Goal: Information Seeking & Learning: Learn about a topic

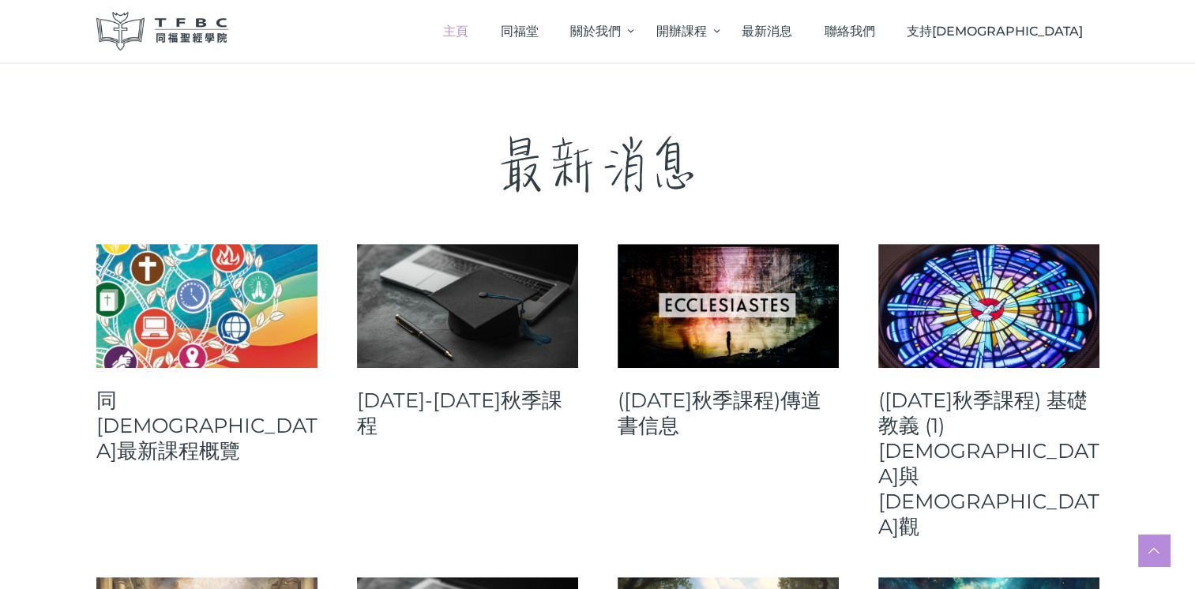
scroll to position [537, 0]
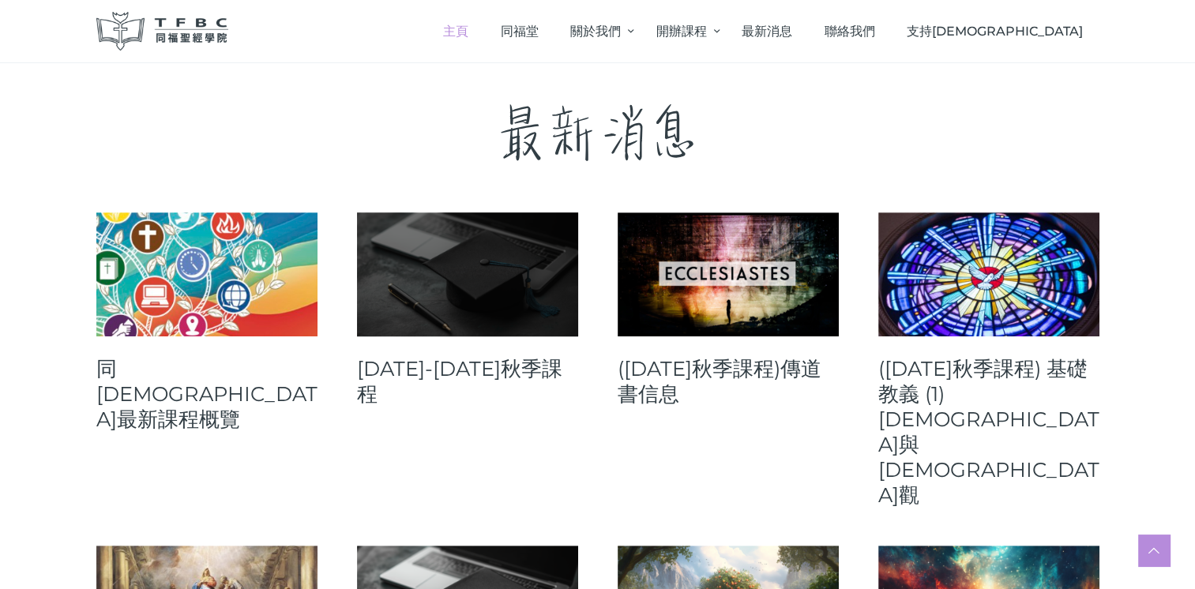
click at [512, 298] on link at bounding box center [467, 274] width 221 height 124
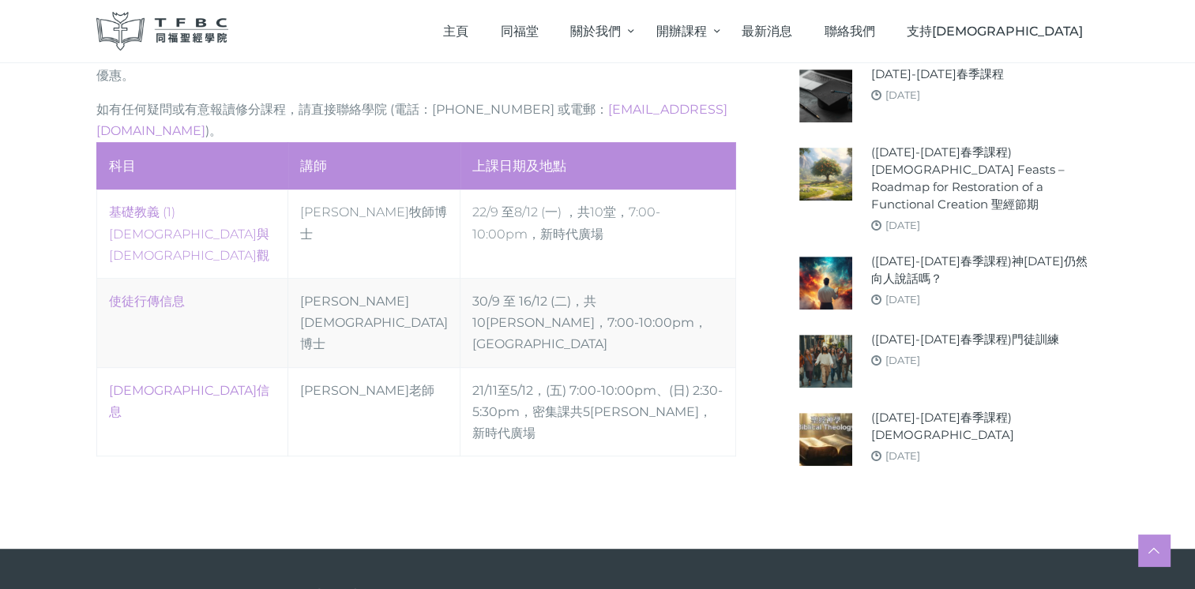
scroll to position [821, 0]
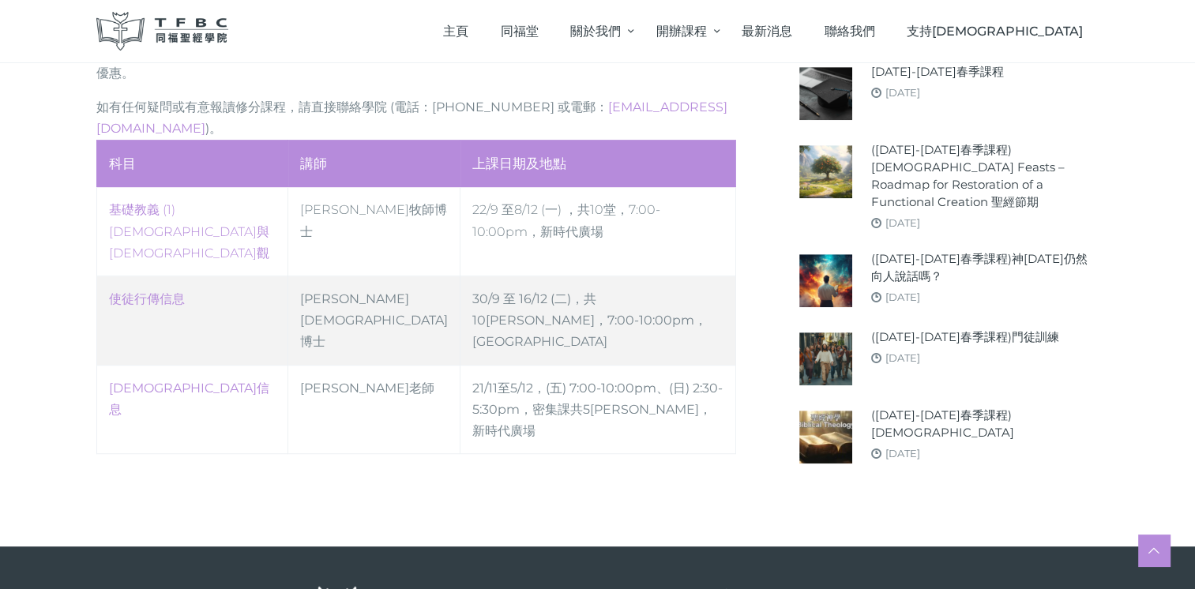
click at [321, 276] on td "盧龍光牧師博士" at bounding box center [374, 320] width 172 height 89
click at [177, 291] on link "使徒行傳信息" at bounding box center [147, 298] width 76 height 15
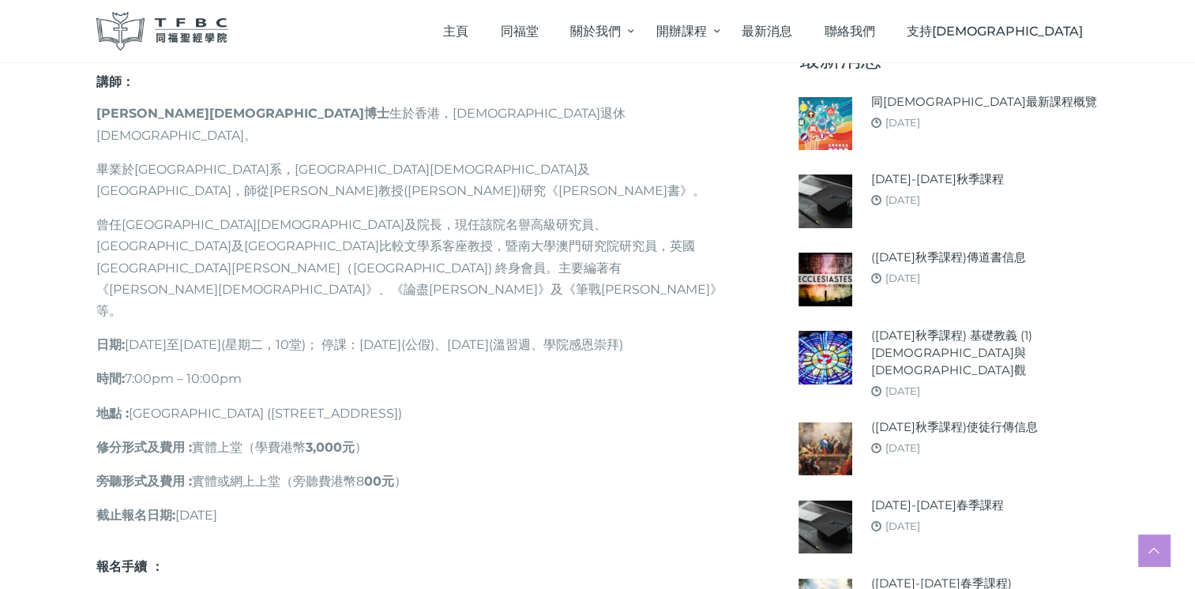
scroll to position [941, 0]
